Goal: Task Accomplishment & Management: Manage account settings

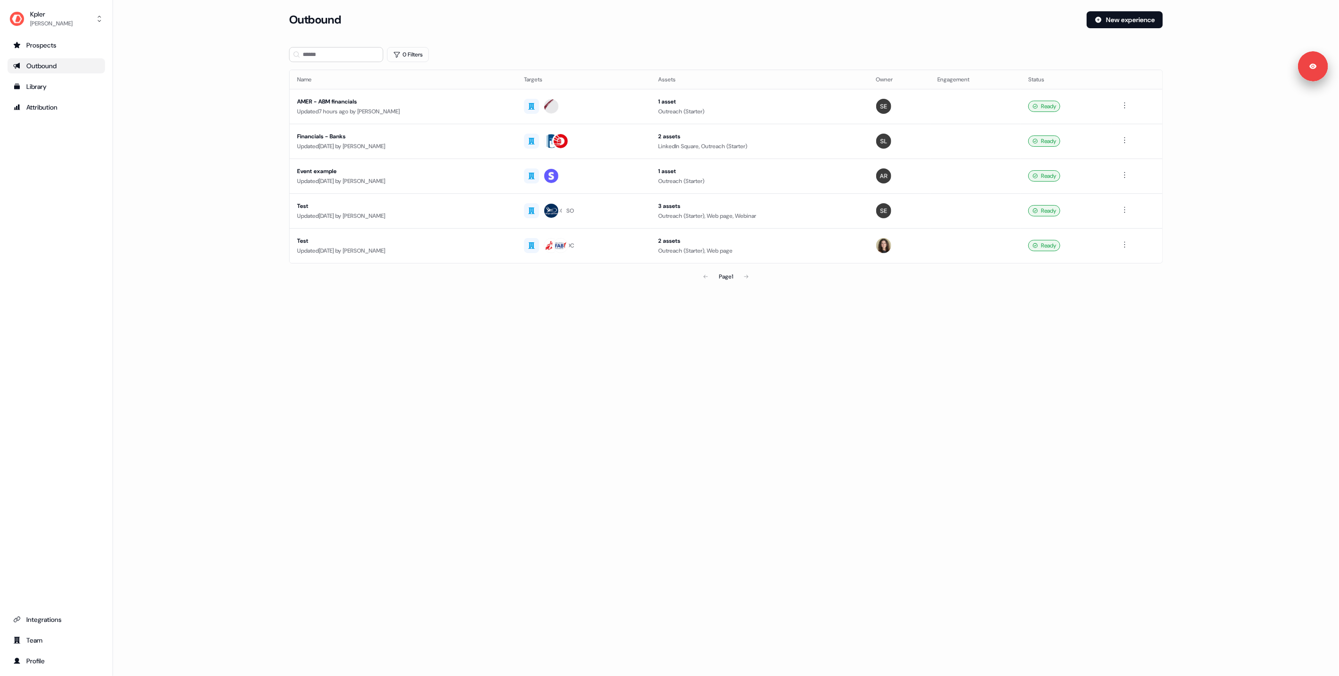
click at [658, 36] on div "Outbound New experience" at bounding box center [726, 25] width 874 height 28
click at [216, 171] on main "Loading... Outbound New experience 0 Filters Name Targets Assets Owner Engageme…" at bounding box center [726, 161] width 1226 height 301
drag, startPoint x: 513, startPoint y: 440, endPoint x: 591, endPoint y: 421, distance: 80.4
click at [531, 437] on div "Loading... Outbound New experience 0 Filters Name Targets Assets Owner Engageme…" at bounding box center [726, 338] width 1226 height 676
drag, startPoint x: 435, startPoint y: 474, endPoint x: 426, endPoint y: 454, distance: 21.9
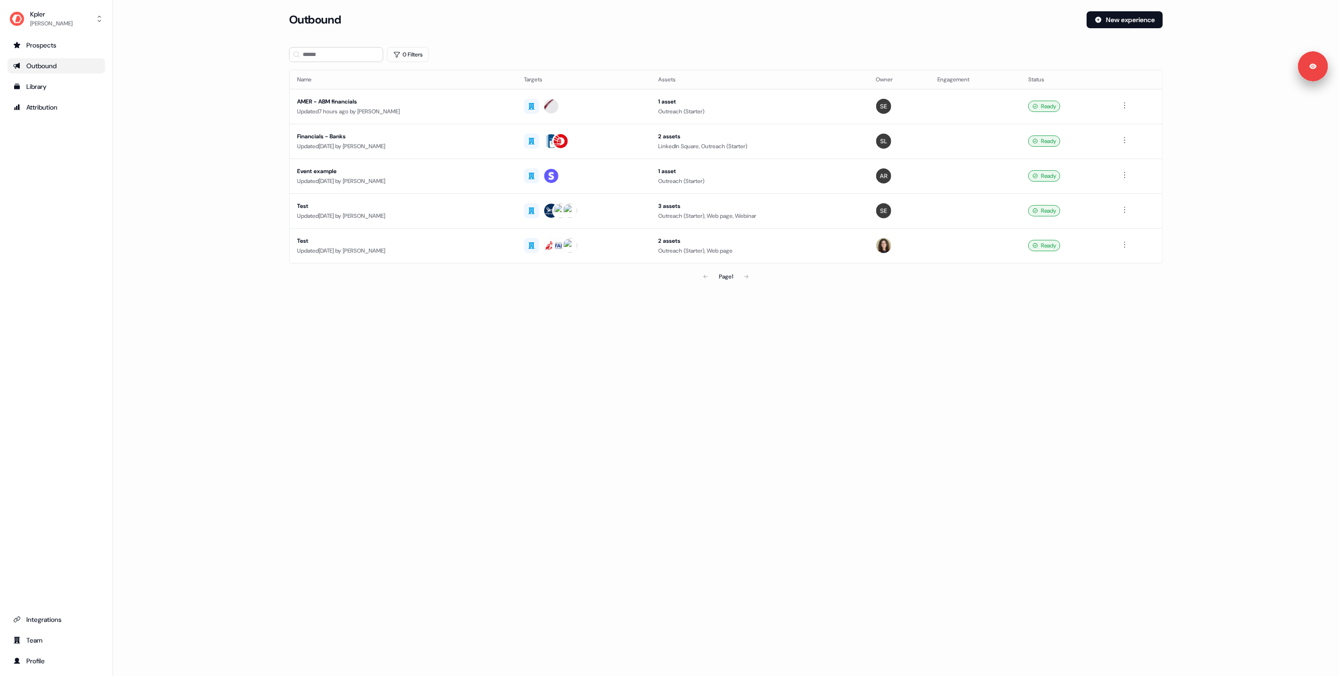
click at [435, 473] on div "Loading... Outbound New experience 0 Filters Name Targets Assets Owner Engageme…" at bounding box center [726, 338] width 1226 height 676
drag, startPoint x: 492, startPoint y: 317, endPoint x: 515, endPoint y: 216, distance: 103.9
click at [492, 317] on div "Loading... Outbound New experience 0 Filters Name Targets Assets Owner Engageme…" at bounding box center [726, 338] width 1226 height 676
click at [404, 102] on div "AMER - ABM financials" at bounding box center [403, 101] width 212 height 9
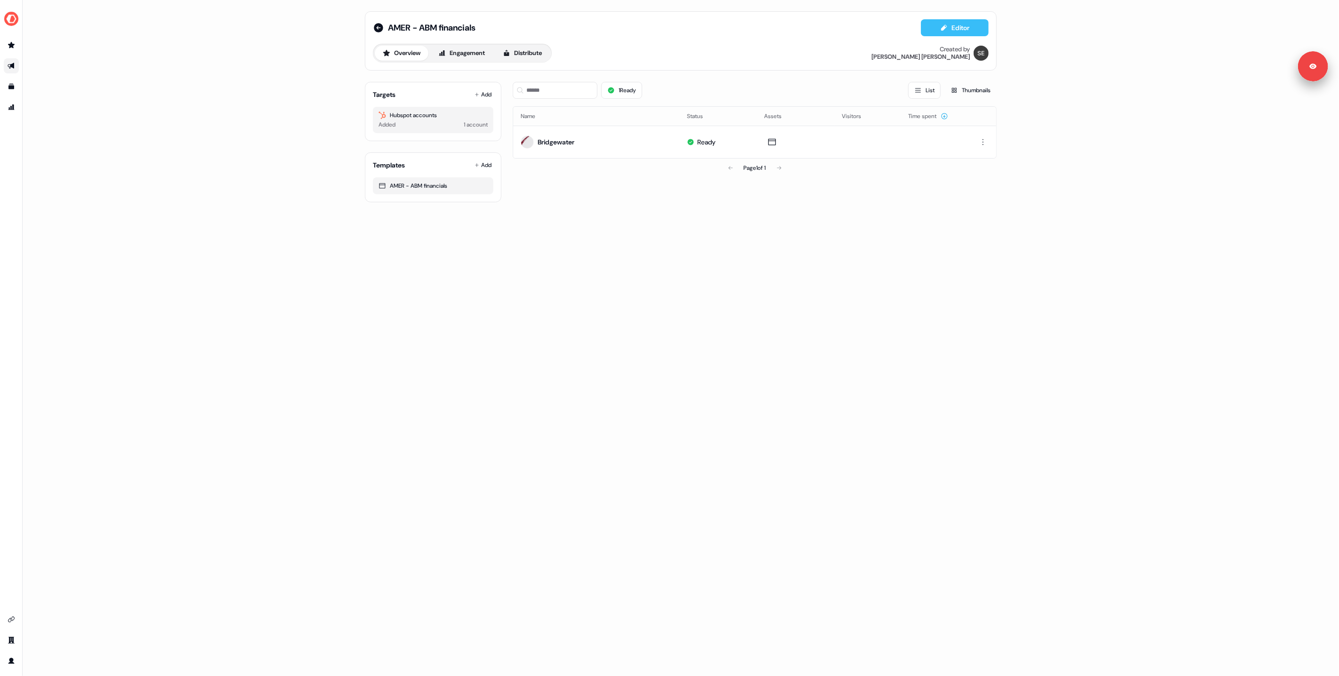
click at [934, 32] on button "Editor" at bounding box center [955, 27] width 68 height 17
click at [375, 27] on icon at bounding box center [378, 27] width 9 height 9
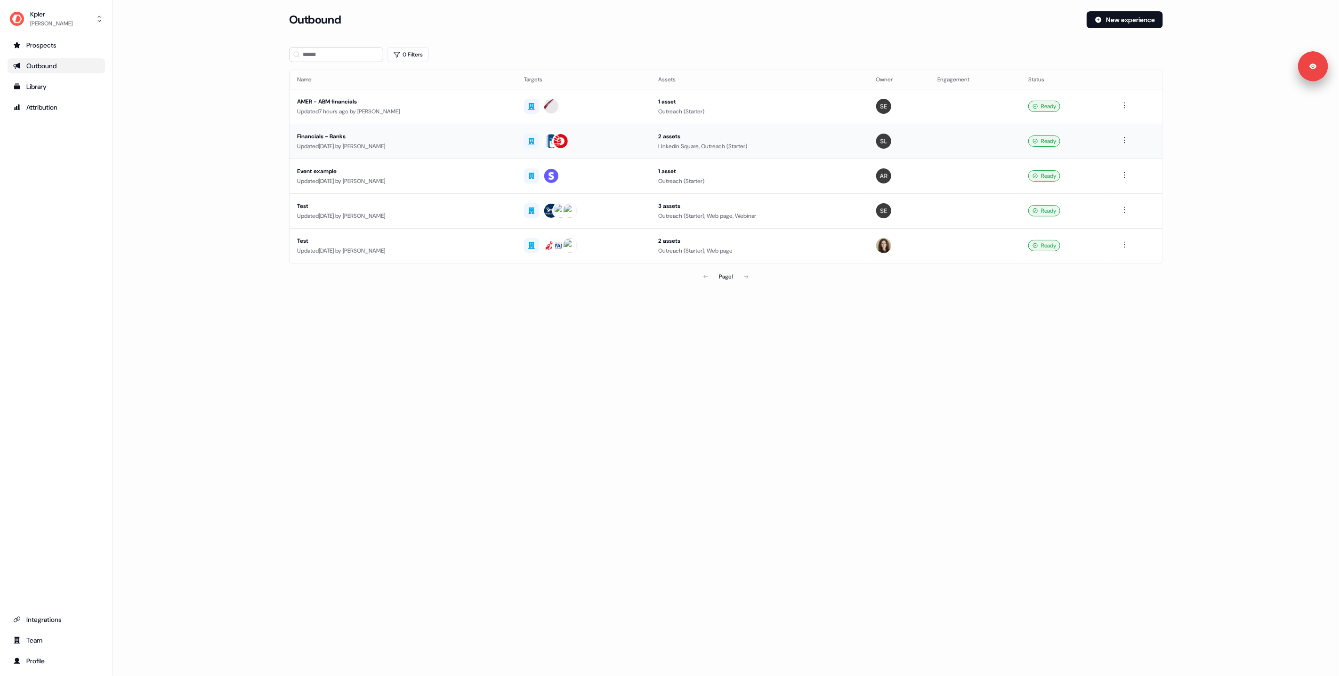
click at [490, 147] on div "Updated [DATE] by [PERSON_NAME]" at bounding box center [403, 146] width 212 height 9
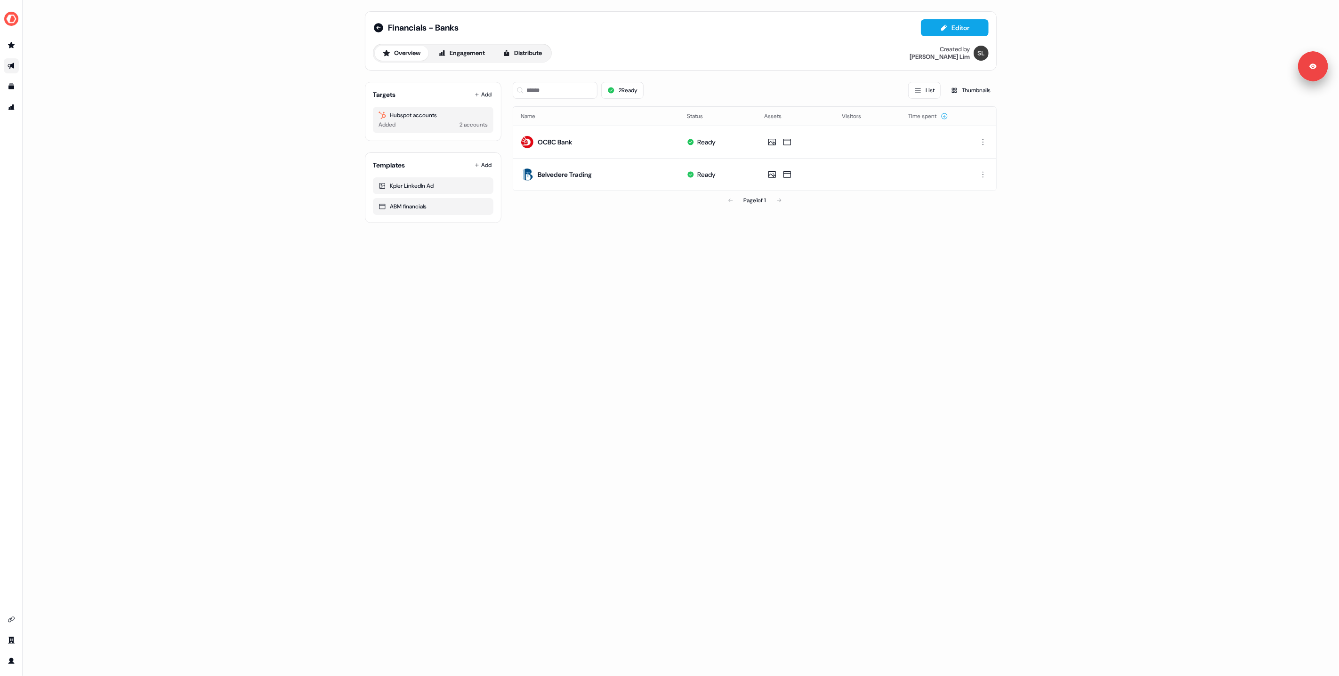
drag, startPoint x: 949, startPoint y: 26, endPoint x: 936, endPoint y: 40, distance: 19.6
click at [949, 26] on button "Editor" at bounding box center [955, 27] width 68 height 17
click at [5, 18] on img "side nav menu" at bounding box center [11, 18] width 15 height 15
click at [35, 80] on div "Logout" at bounding box center [48, 78] width 89 height 17
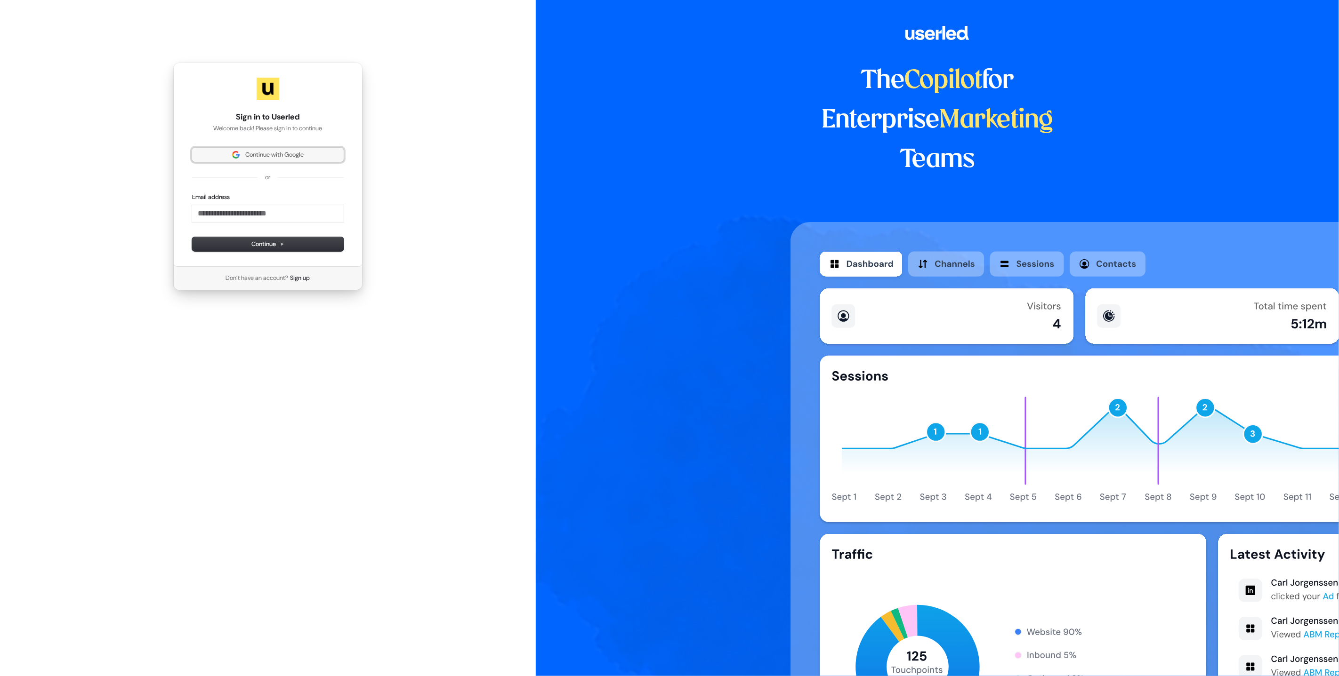
click at [245, 157] on span "Continue with Google" at bounding box center [274, 155] width 58 height 8
click at [251, 154] on span "Continue with Google" at bounding box center [274, 155] width 58 height 8
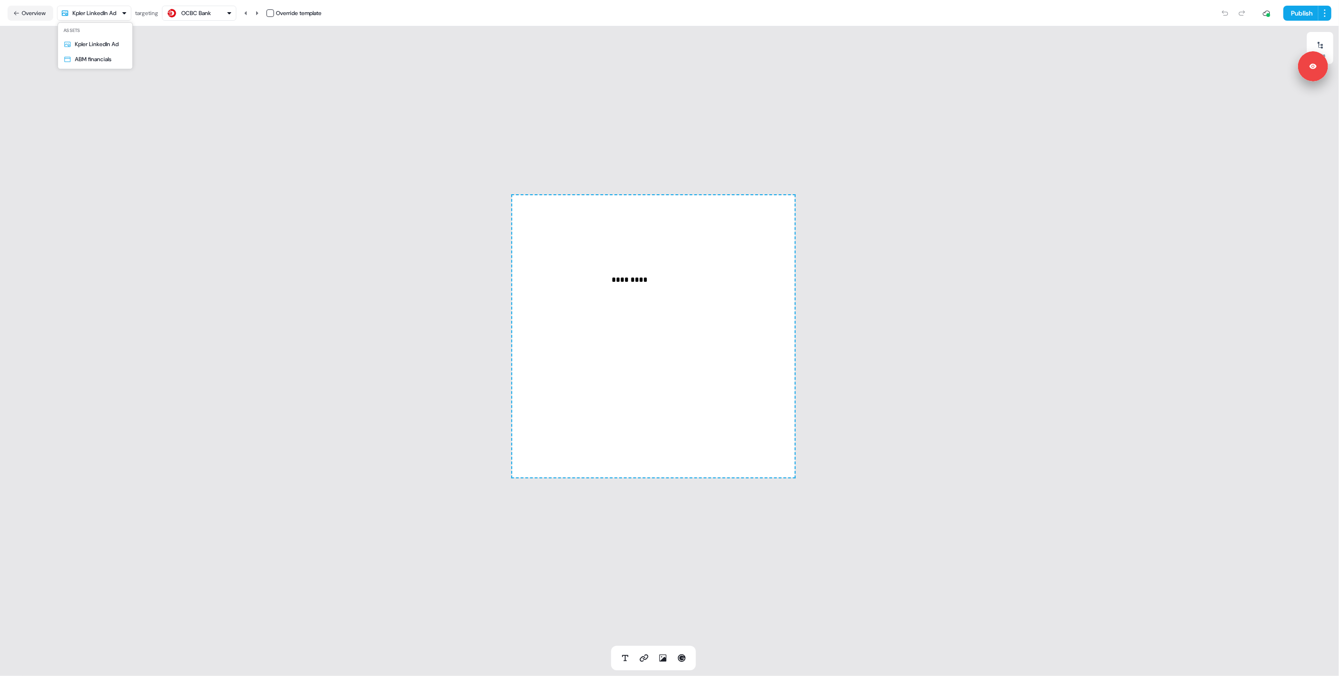
click at [98, 8] on html "For the best experience switch devices to a bigger screen. Go to Userled.io Fin…" at bounding box center [669, 338] width 1339 height 676
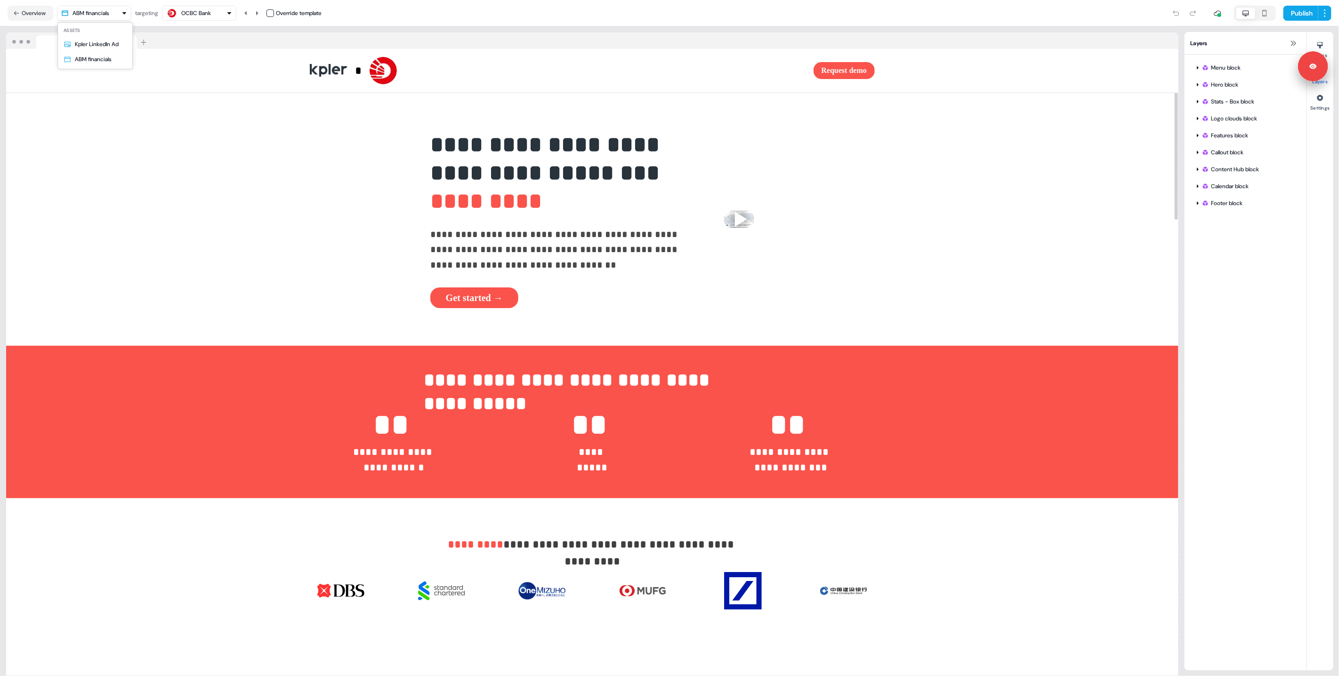
click at [100, 7] on html "**********" at bounding box center [669, 338] width 1339 height 676
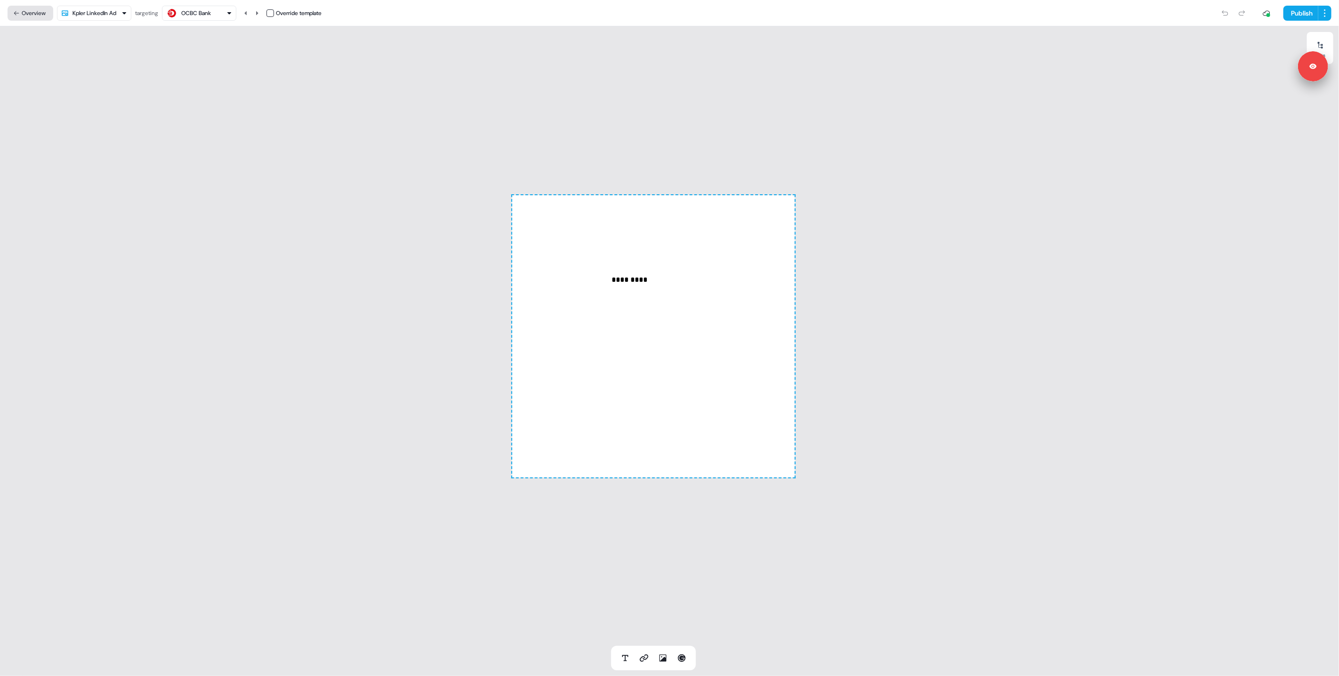
click at [33, 13] on button "Overview" at bounding box center [31, 13] width 46 height 15
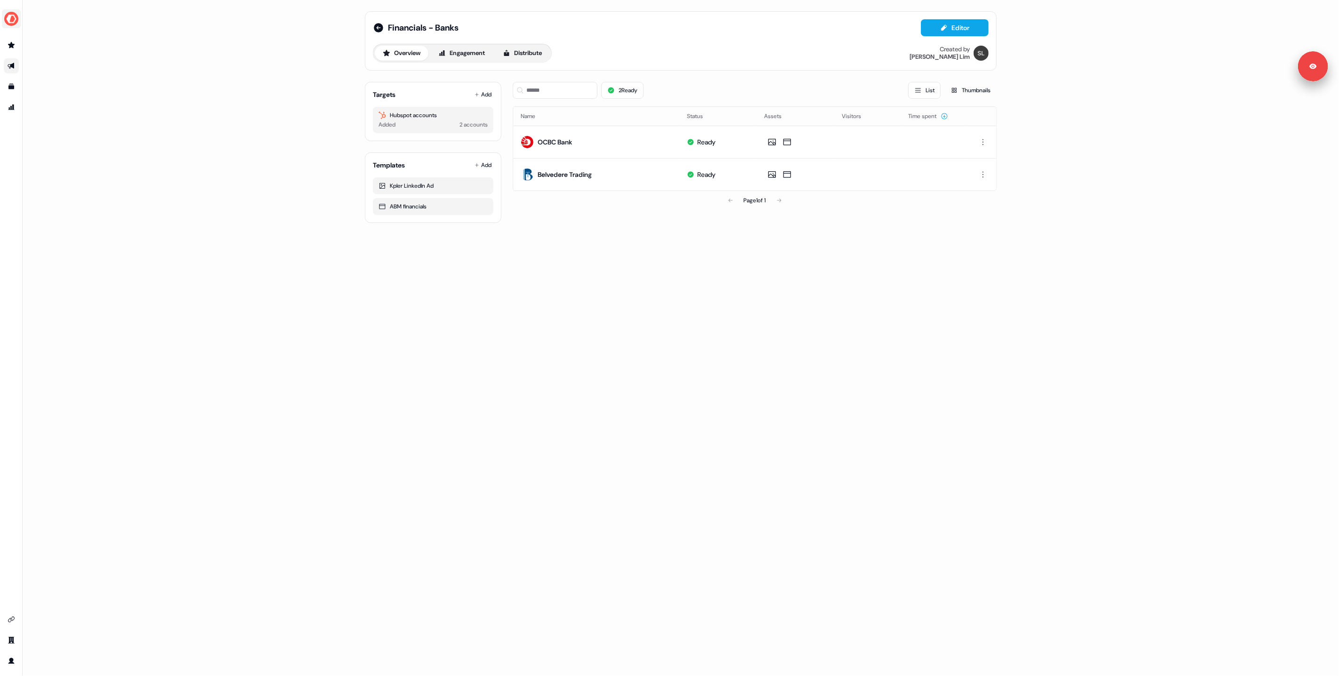
click at [10, 22] on img "side nav menu" at bounding box center [11, 18] width 15 height 15
drag, startPoint x: 249, startPoint y: 167, endPoint x: 267, endPoint y: 169, distance: 18.0
click at [249, 167] on div "Financials - Banks Editor Overview Engagement Distribute Created by Shi Jia Lim…" at bounding box center [681, 338] width 1316 height 676
click at [10, 111] on icon "Go to attribution" at bounding box center [12, 108] width 8 height 8
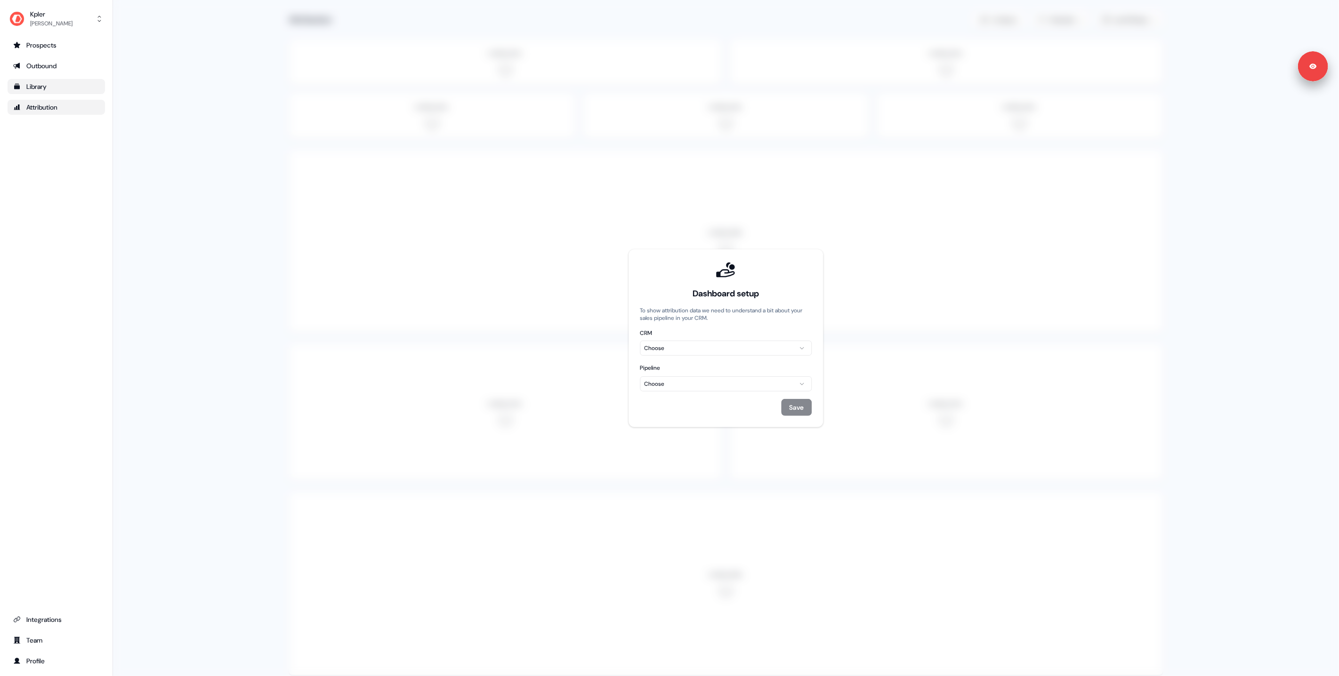
click at [24, 88] on div "Library" at bounding box center [56, 86] width 86 height 9
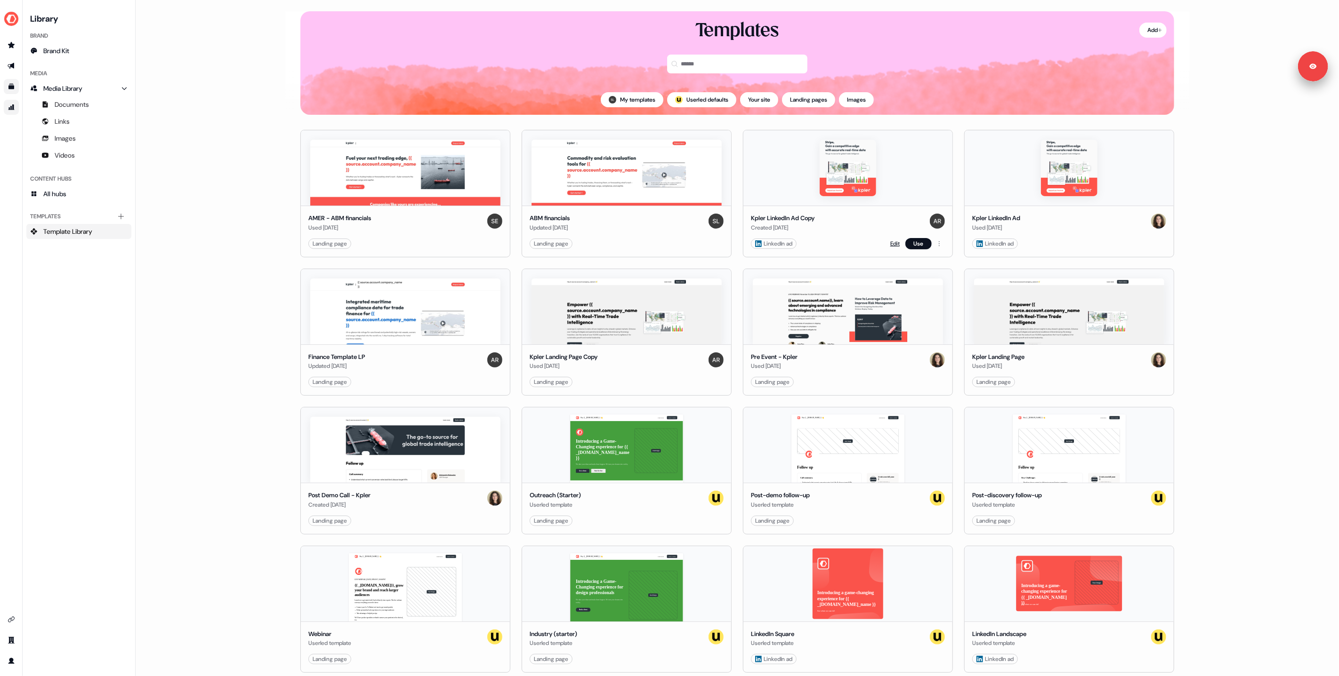
click at [890, 246] on link "Edit" at bounding box center [894, 243] width 9 height 9
click at [890, 243] on link "Edit" at bounding box center [894, 243] width 9 height 9
click at [890, 240] on link "Edit" at bounding box center [894, 243] width 9 height 9
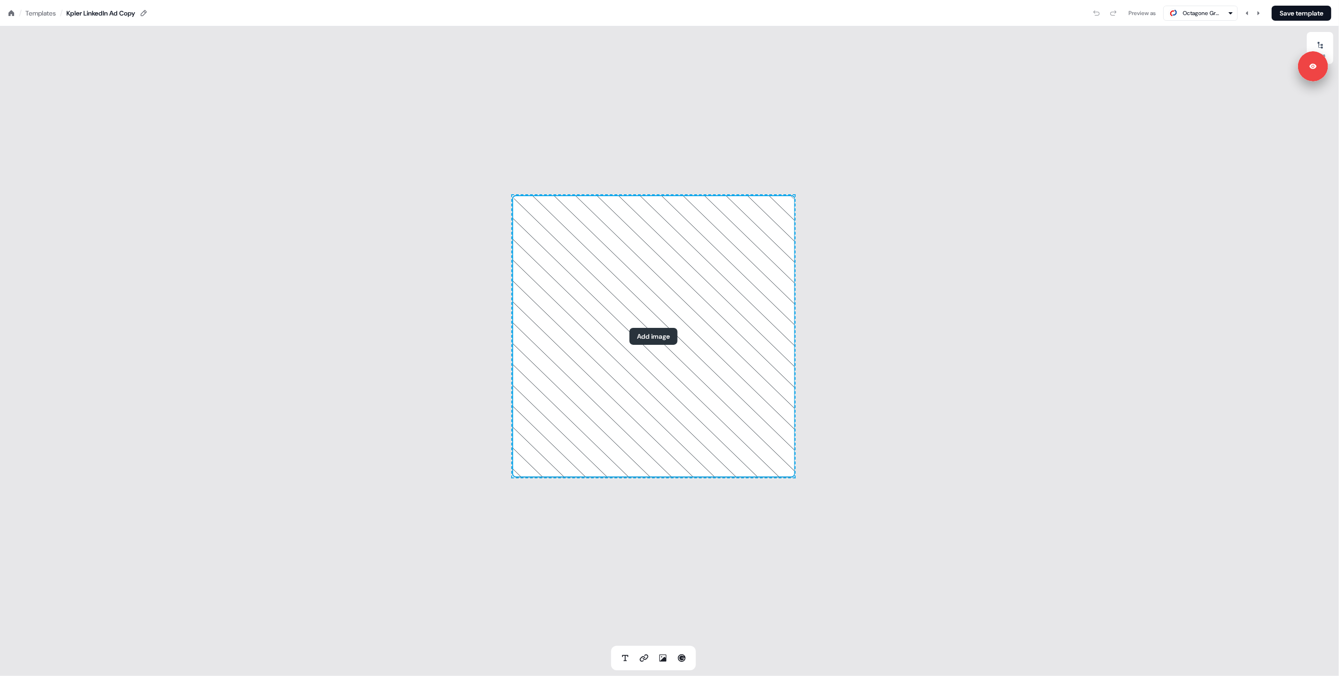
click at [650, 342] on button "Add image" at bounding box center [653, 336] width 48 height 17
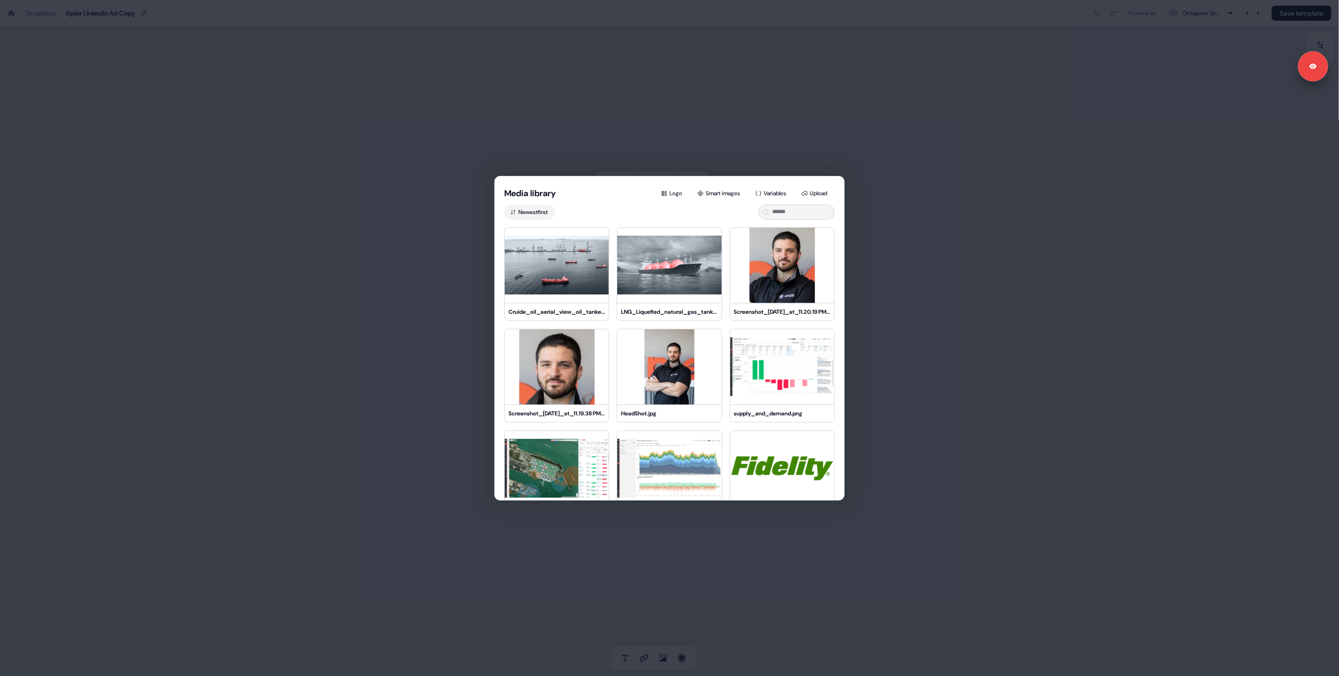
click at [415, 160] on div "Media library Logo Smart images Variables Upload Newest first Cruide_oil_aerial…" at bounding box center [669, 338] width 1339 height 676
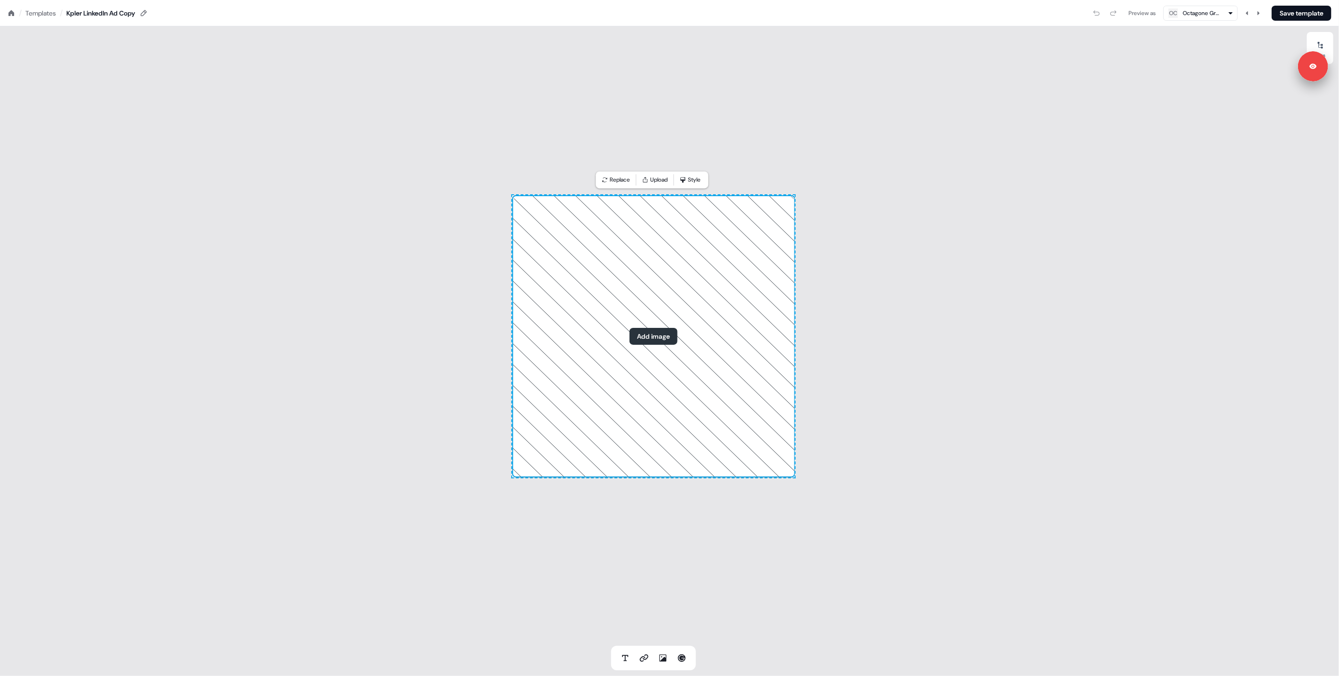
click at [40, 14] on div "Templates" at bounding box center [40, 12] width 31 height 9
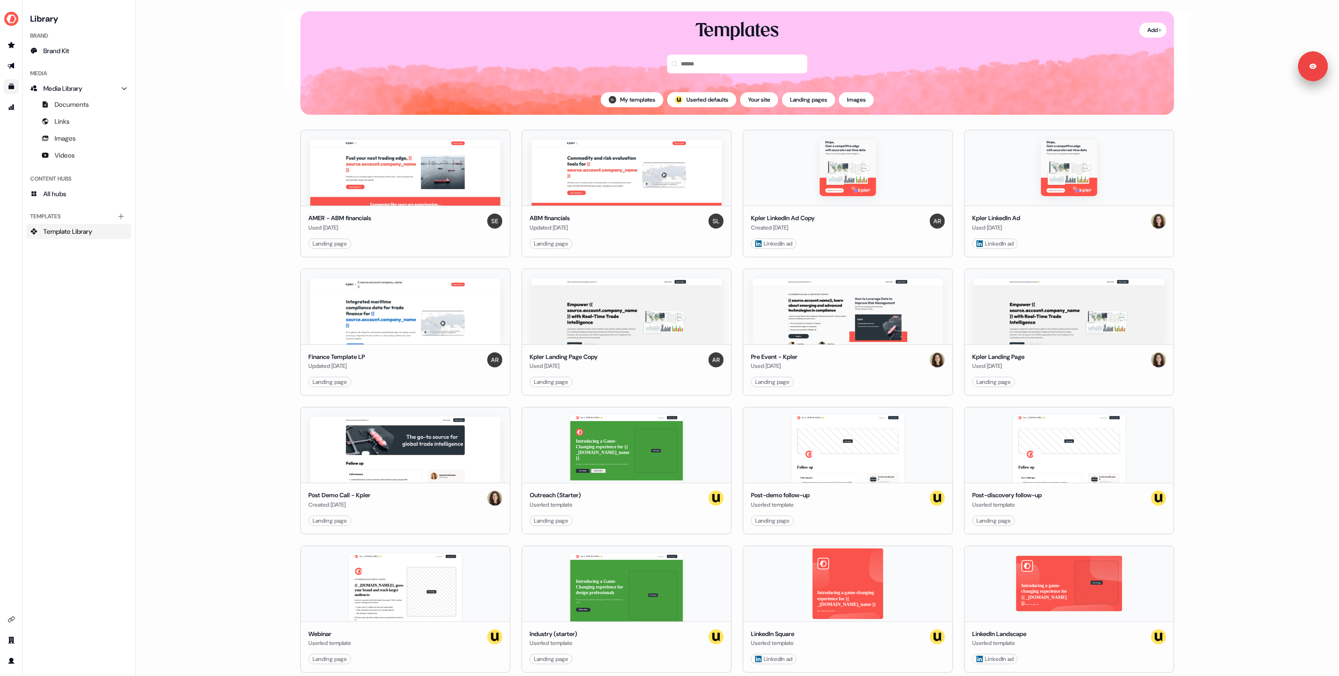
click at [231, 218] on main "Loading... Add Templates My templates ; Userled defaults Your site Landing page…" at bounding box center [737, 338] width 1203 height 676
